Goal: Task Accomplishment & Management: Use online tool/utility

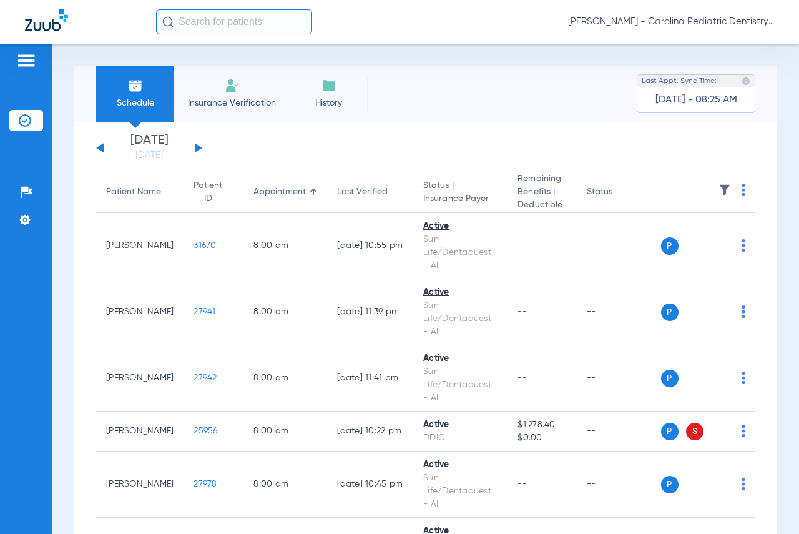
click at [196, 149] on button at bounding box center [198, 147] width 7 height 9
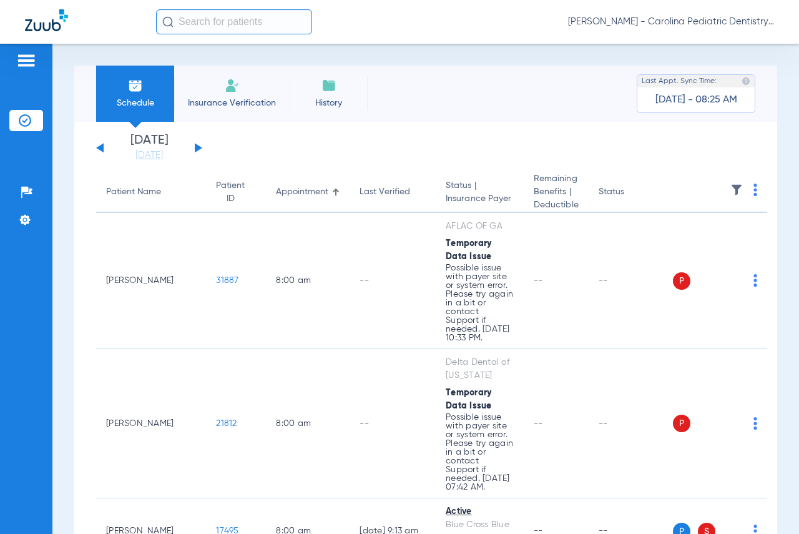
click at [754, 190] on img at bounding box center [756, 190] width 4 height 12
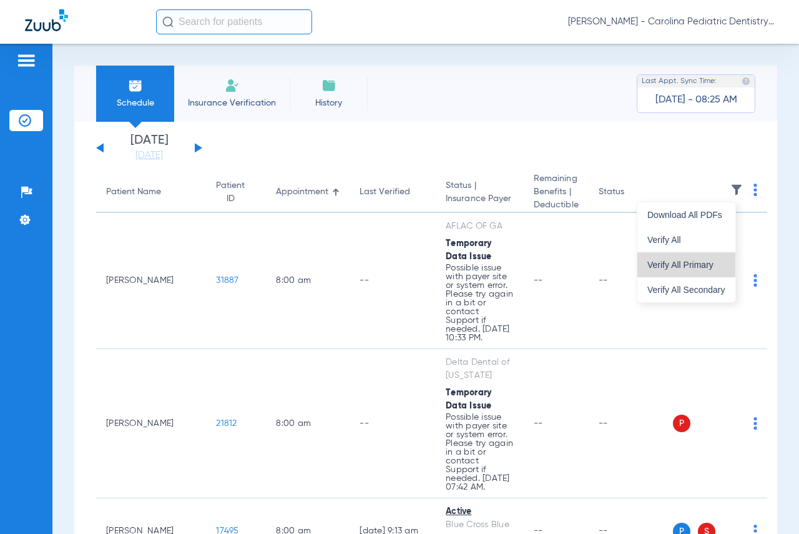
click at [679, 264] on span "Verify All Primary" at bounding box center [687, 264] width 78 height 9
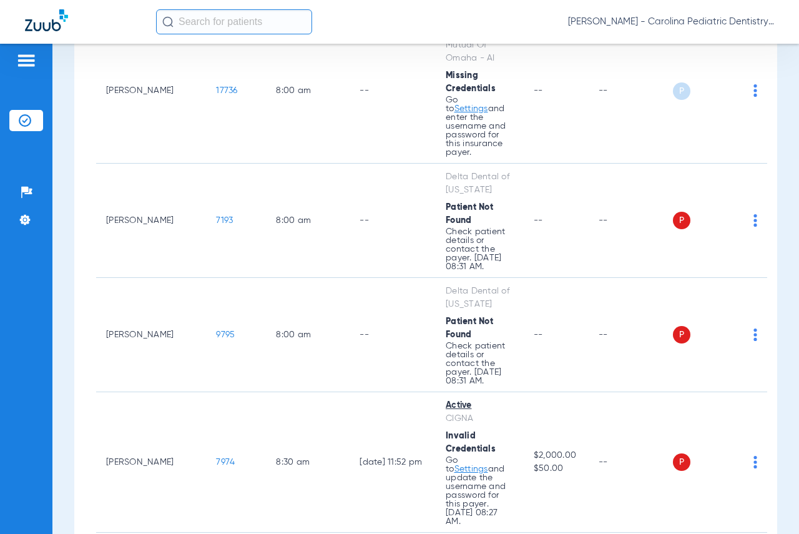
scroll to position [812, 0]
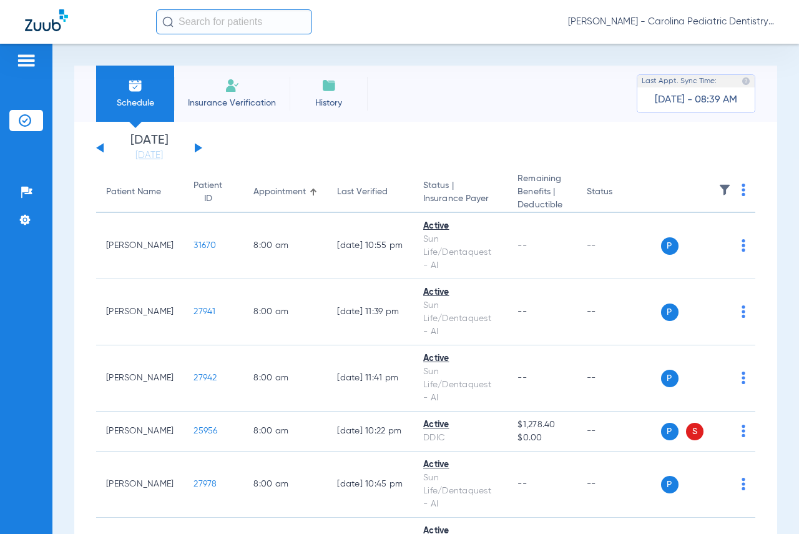
click at [196, 148] on button at bounding box center [198, 147] width 7 height 9
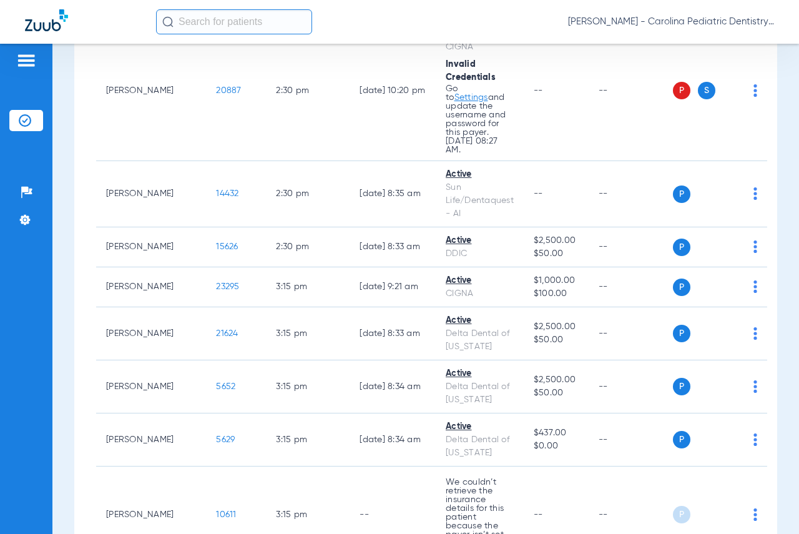
scroll to position [7889, 0]
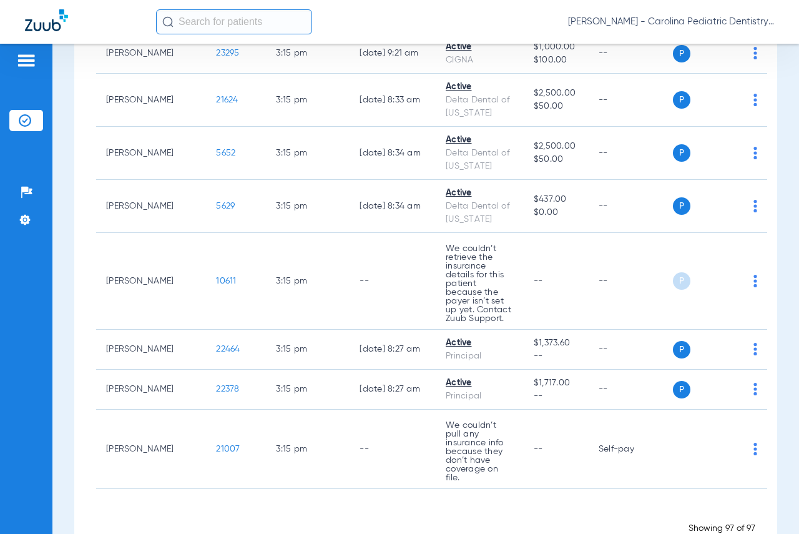
drag, startPoint x: 393, startPoint y: 160, endPoint x: 474, endPoint y: 555, distance: 402.8
click at [474, 533] on html "Marissa J vanHerwynen - Carolina Pediatric Dentistry Patients Insurance Verific…" at bounding box center [399, 267] width 799 height 534
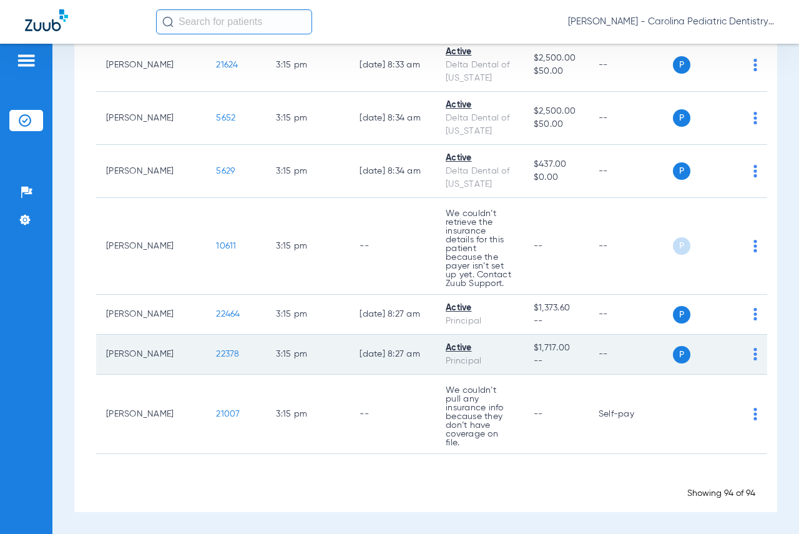
scroll to position [7668, 0]
